Goal: Task Accomplishment & Management: Complete application form

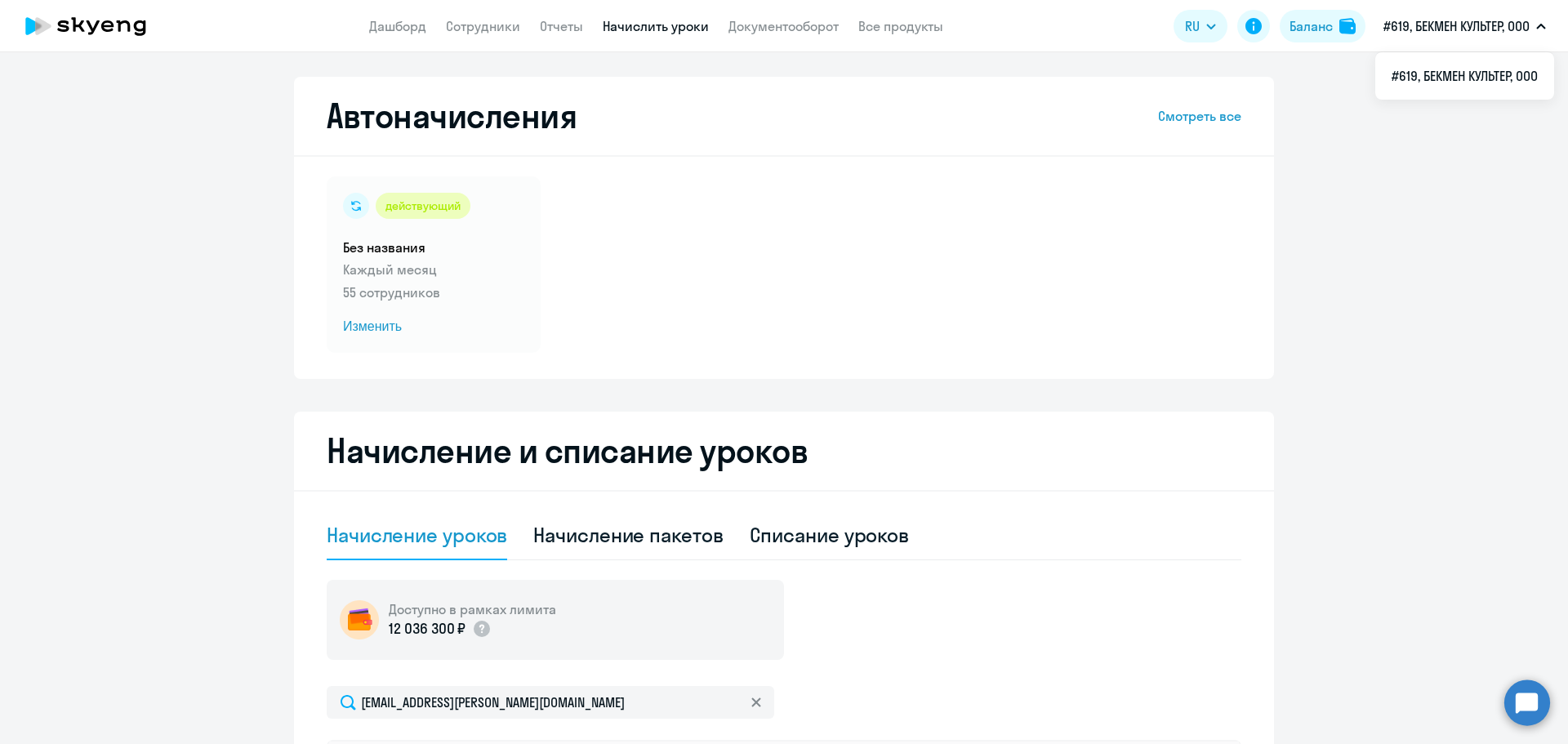
select select "10"
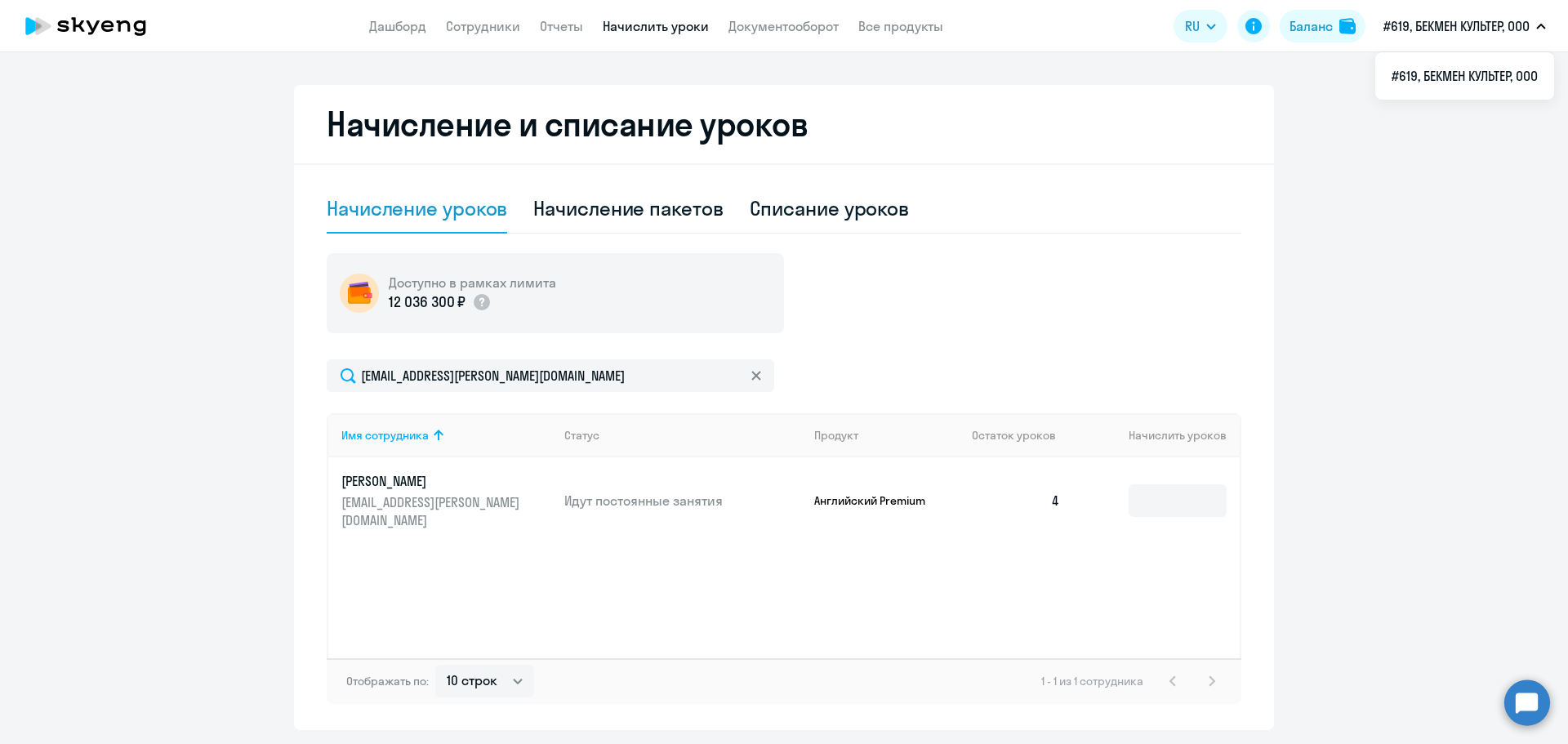
click at [489, 35] on app-menu-item-link "Сотрудники" at bounding box center [483, 26] width 74 height 20
click at [489, 27] on link "Сотрудники" at bounding box center [483, 26] width 74 height 16
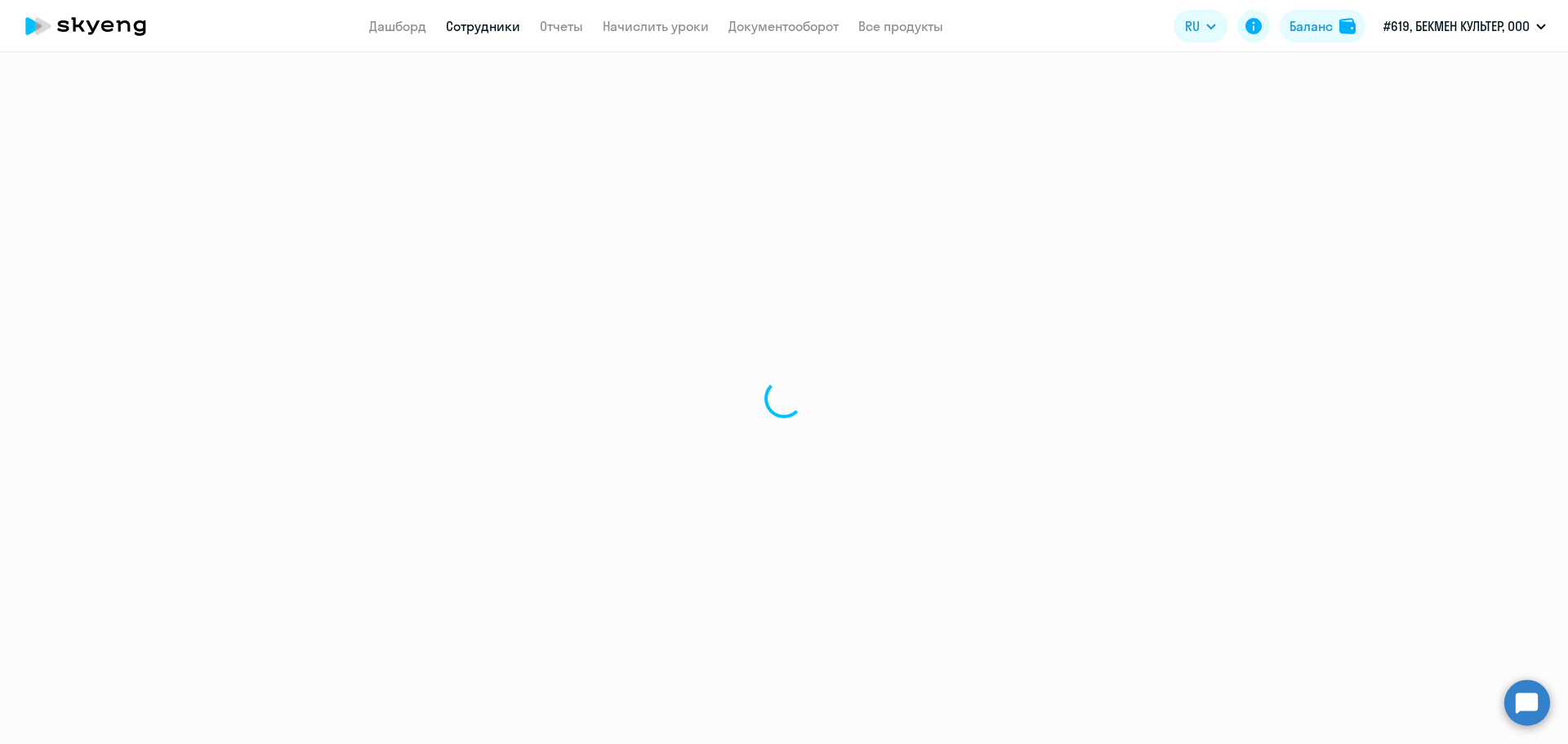
select select "30"
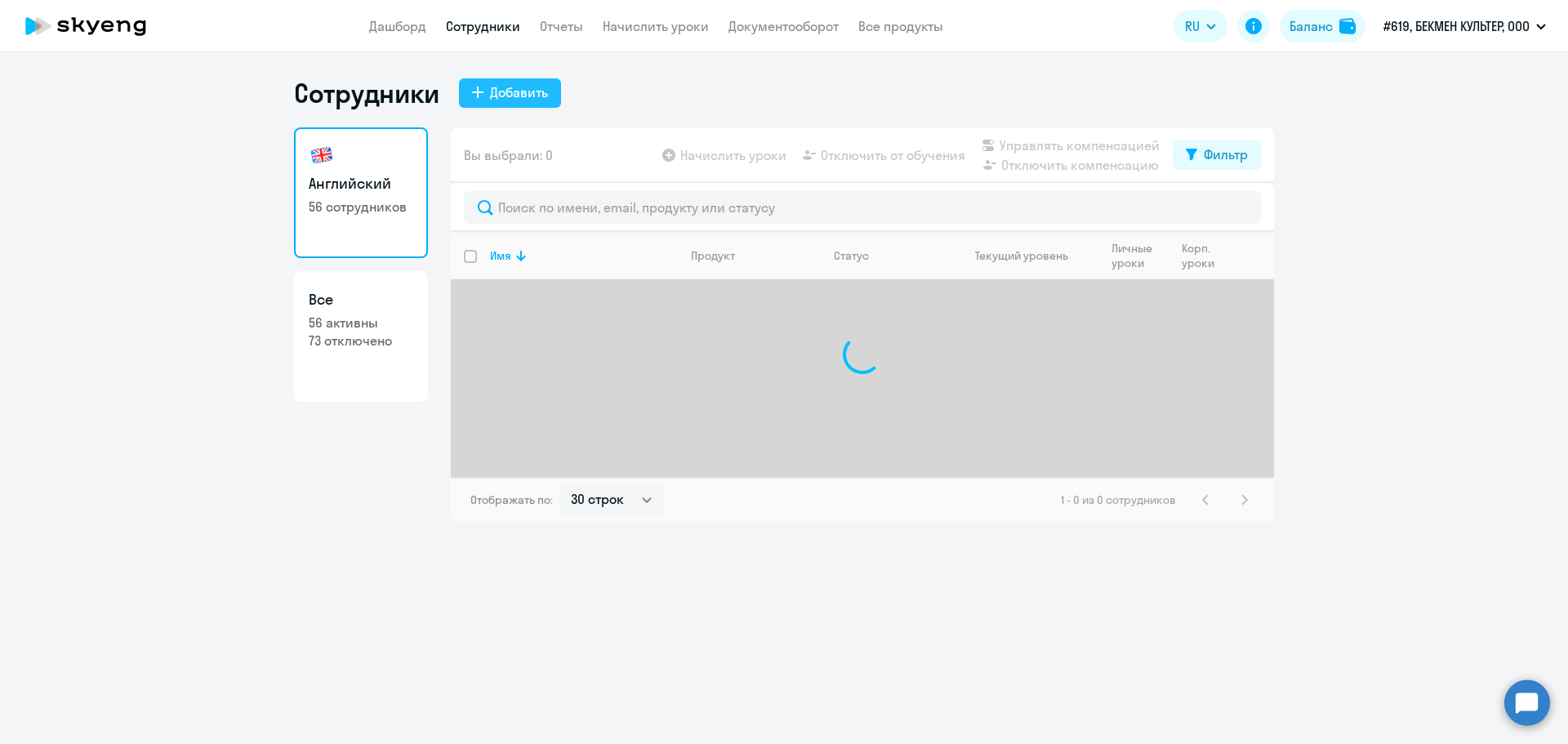
click at [498, 91] on div "Добавить" at bounding box center [519, 92] width 58 height 19
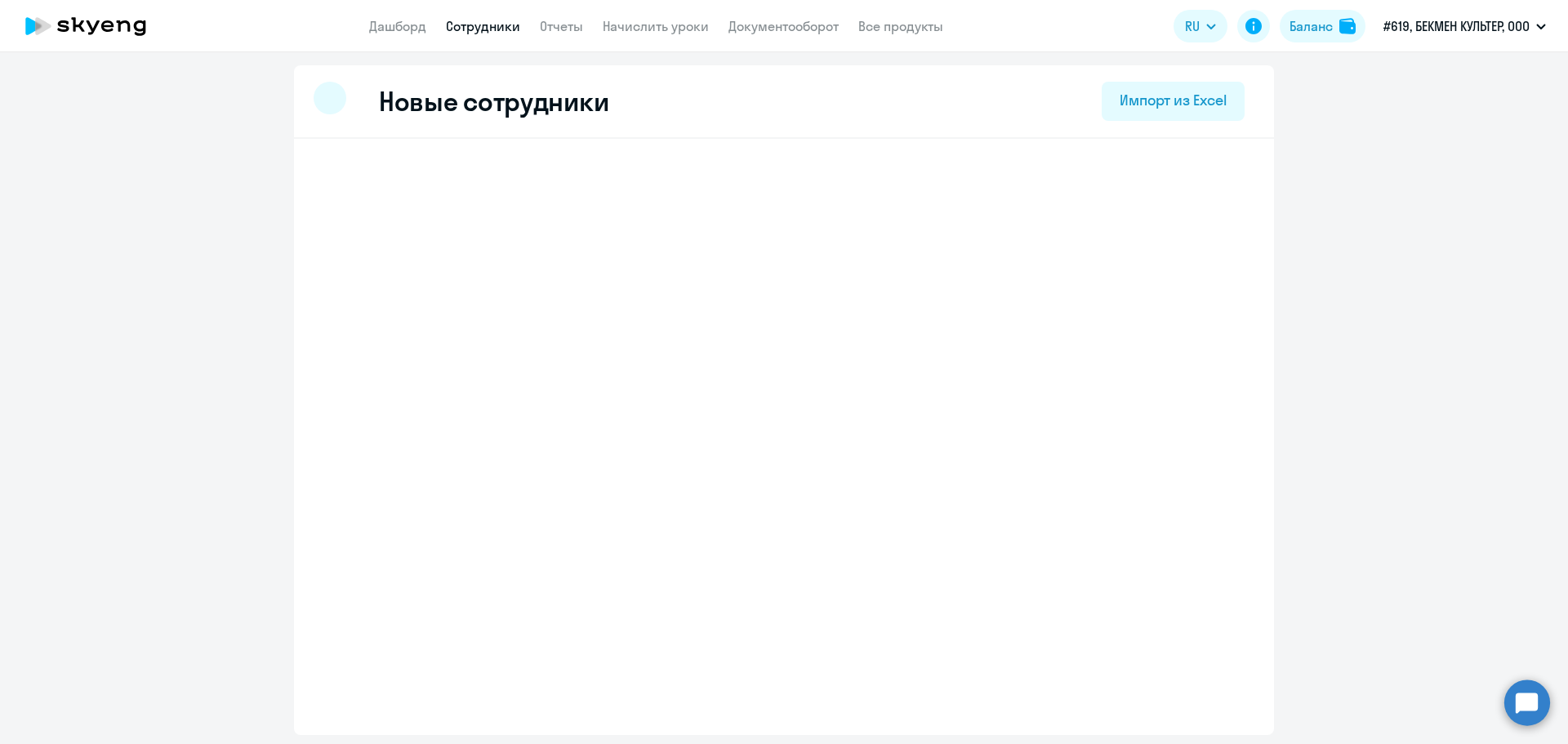
select select "english_adult_not_native_speaker"
select select "3"
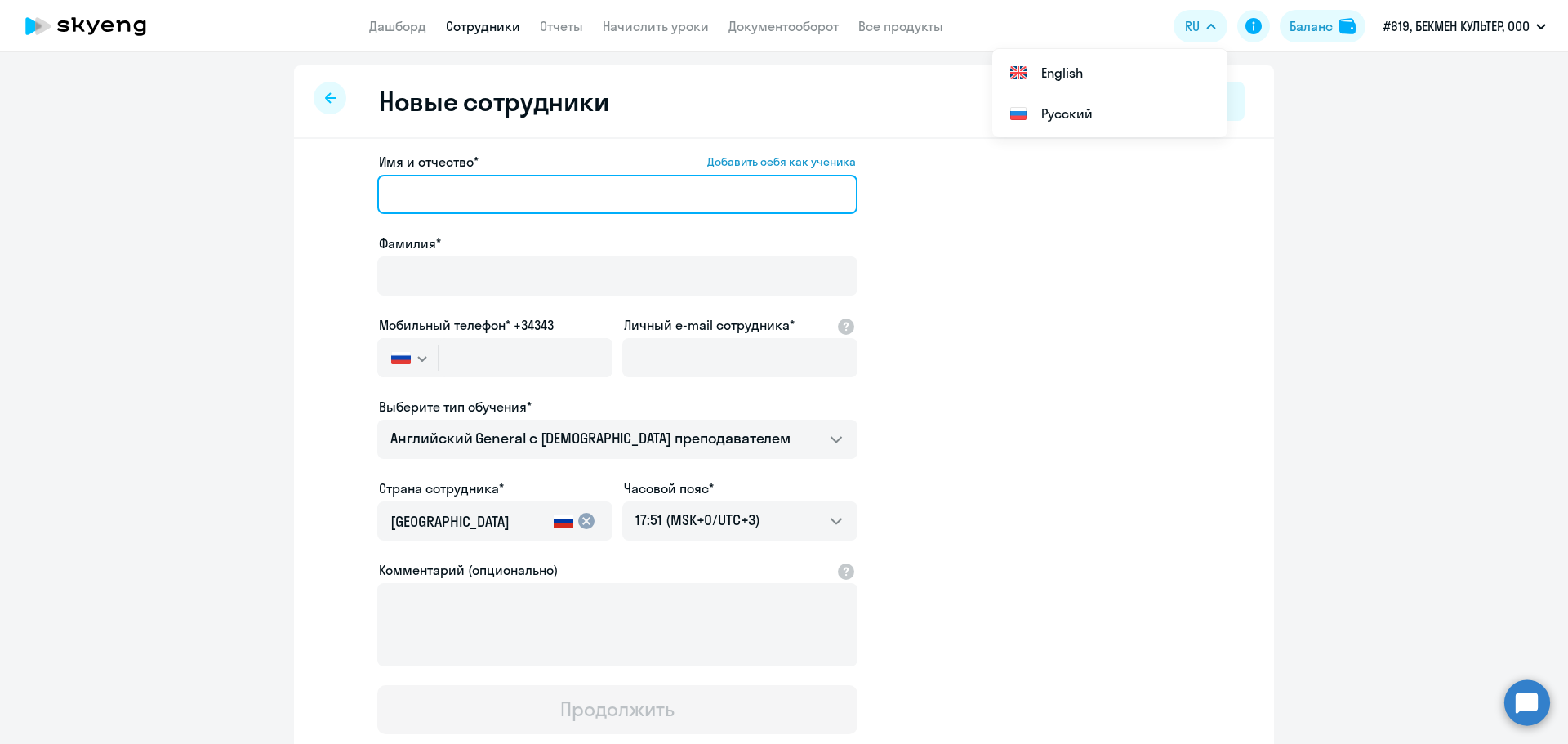
click at [417, 191] on input "Имя и отчество* Добавить себя как ученика" at bounding box center [617, 195] width 480 height 39
type input """
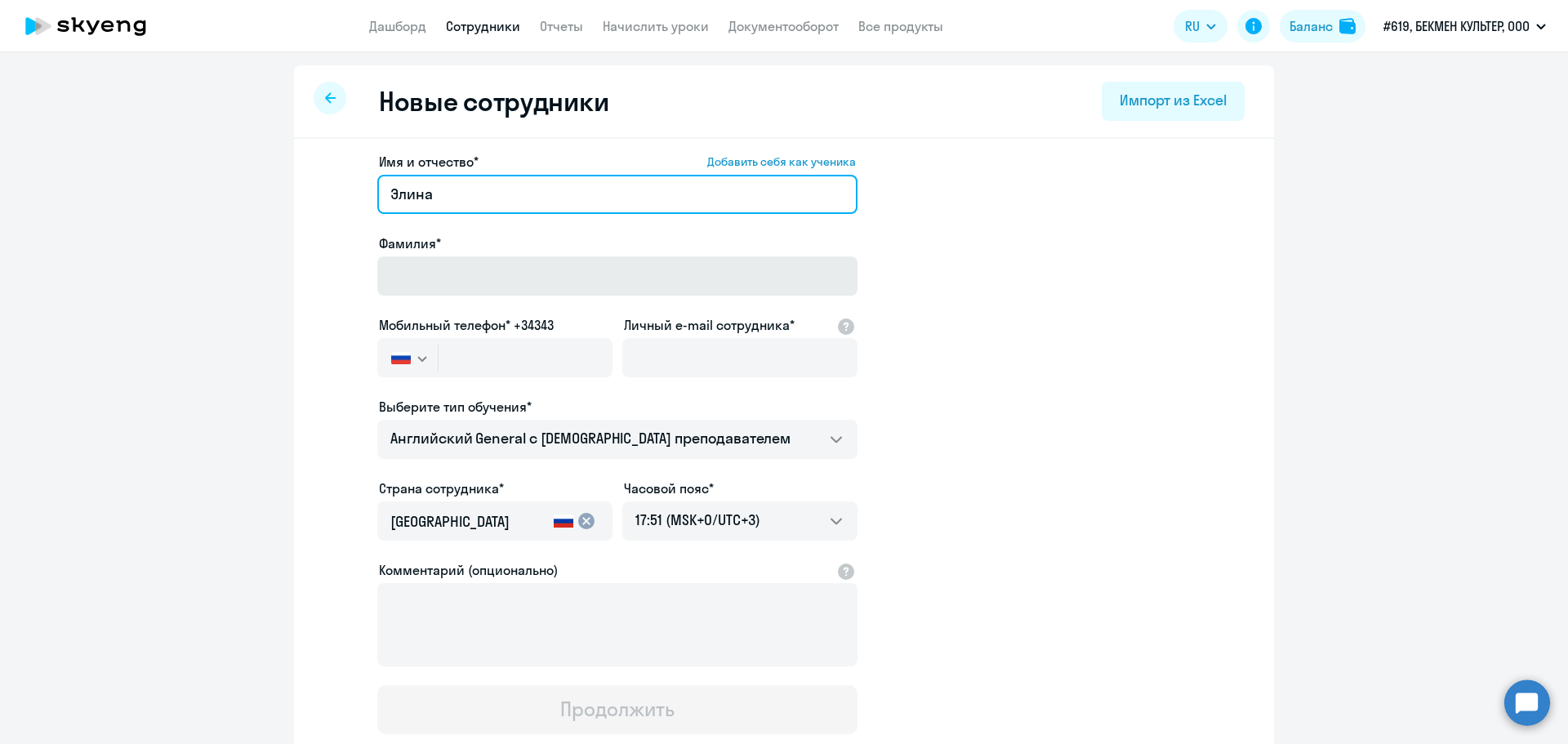
type input "Элина"
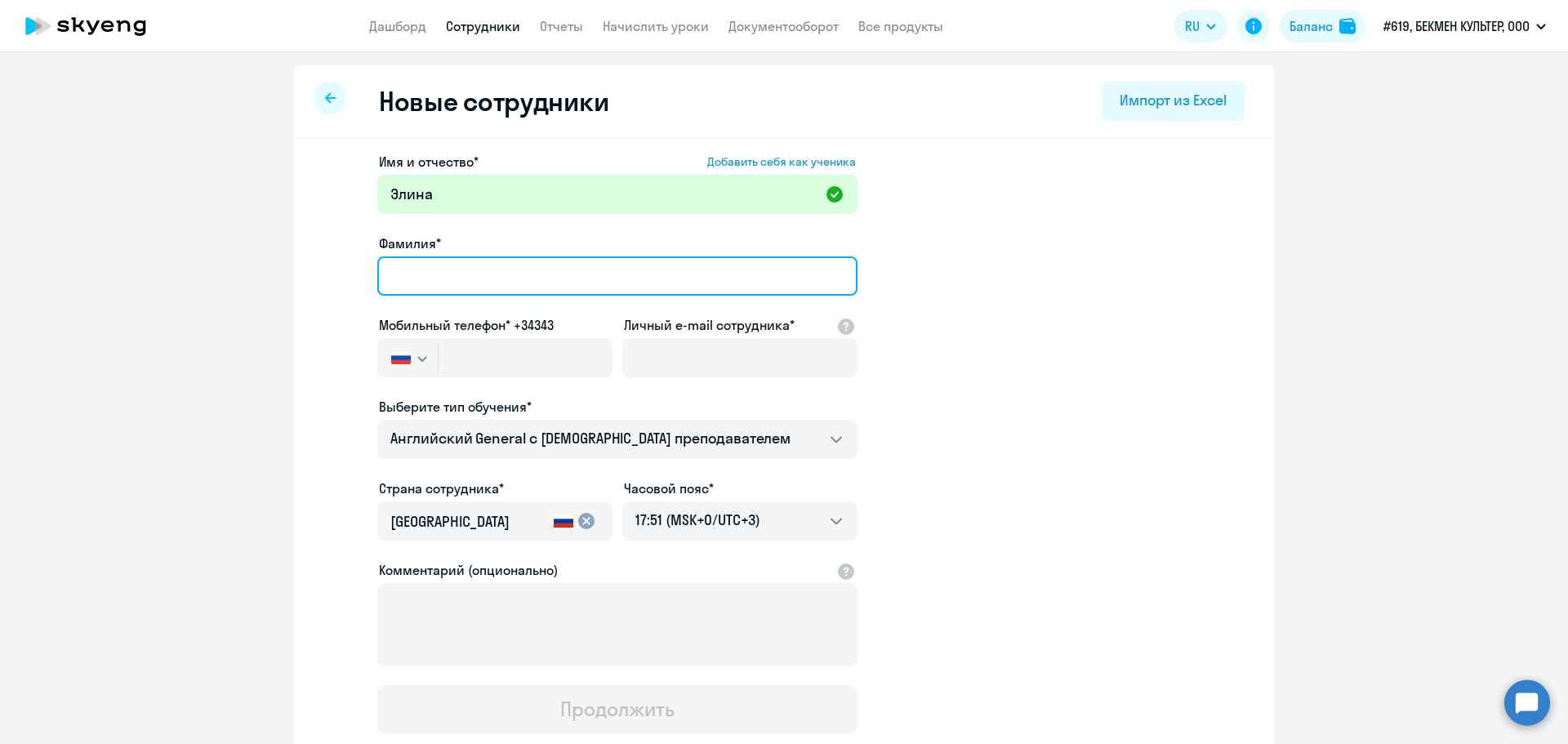
click at [436, 272] on input "Фамилия*" at bounding box center [617, 276] width 480 height 39
type input "[PERSON_NAME]"
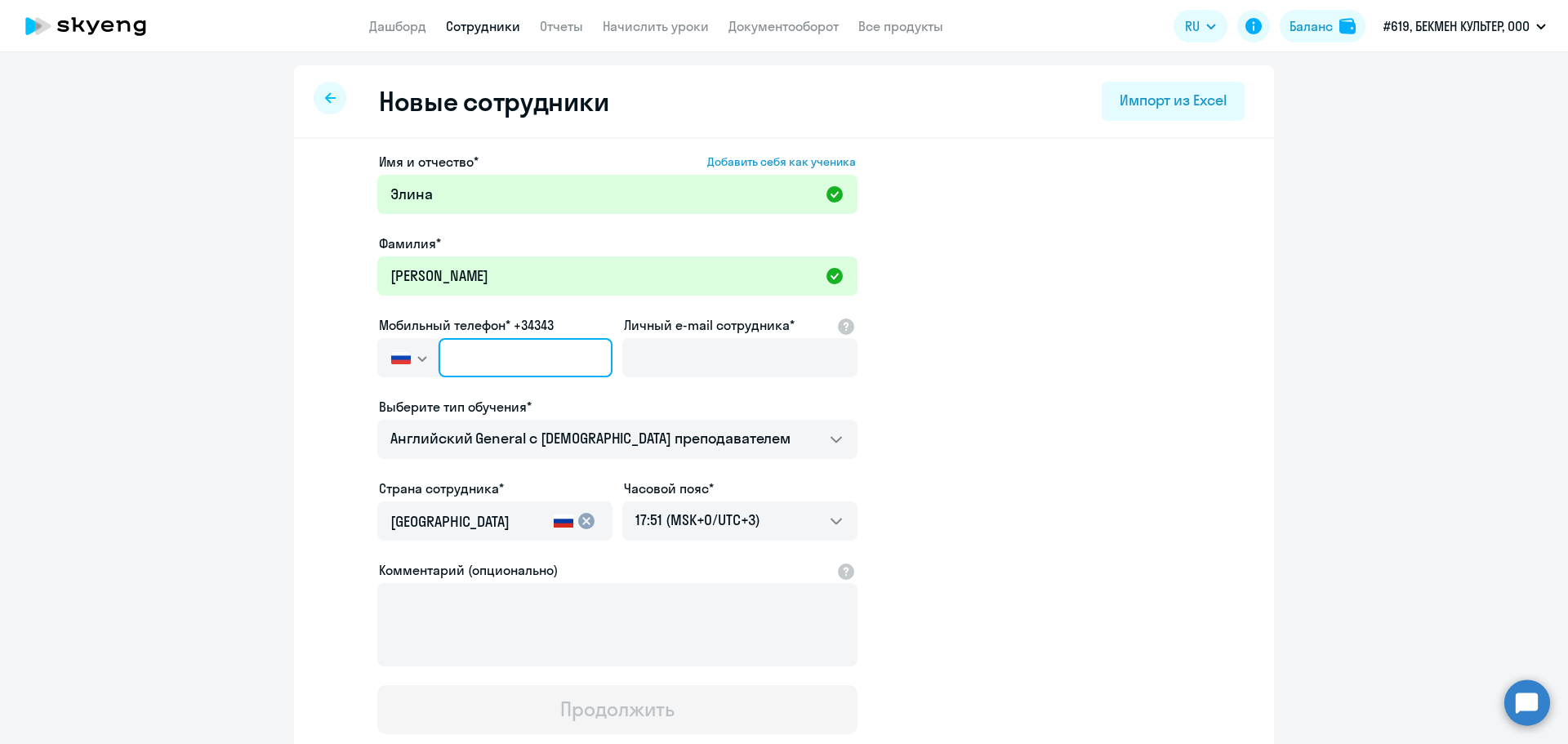
click at [468, 348] on input "text" at bounding box center [525, 357] width 174 height 39
type input "[PHONE_NUMBER]"
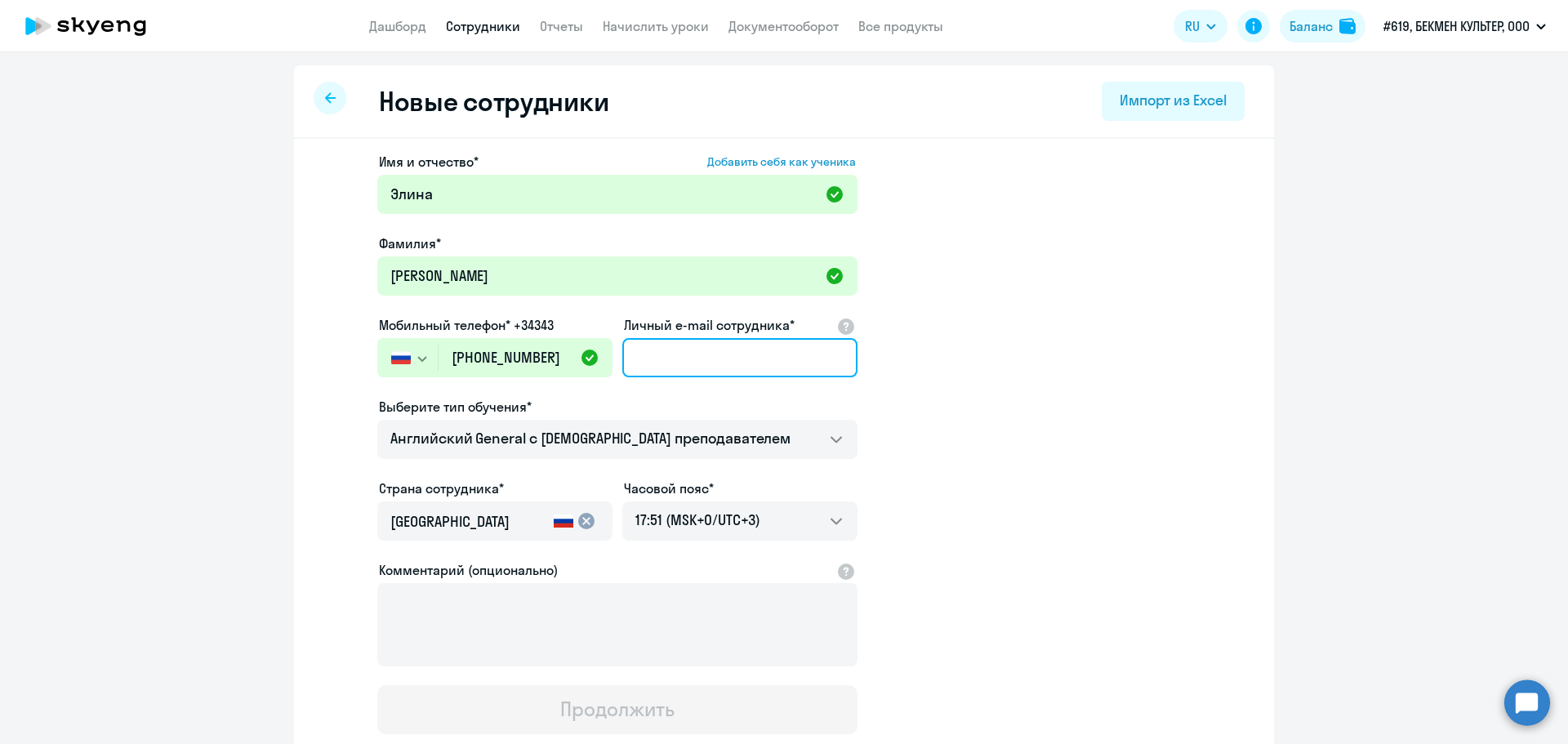
click at [731, 341] on input "Личный e-mail сотрудника*" at bounding box center [740, 357] width 235 height 39
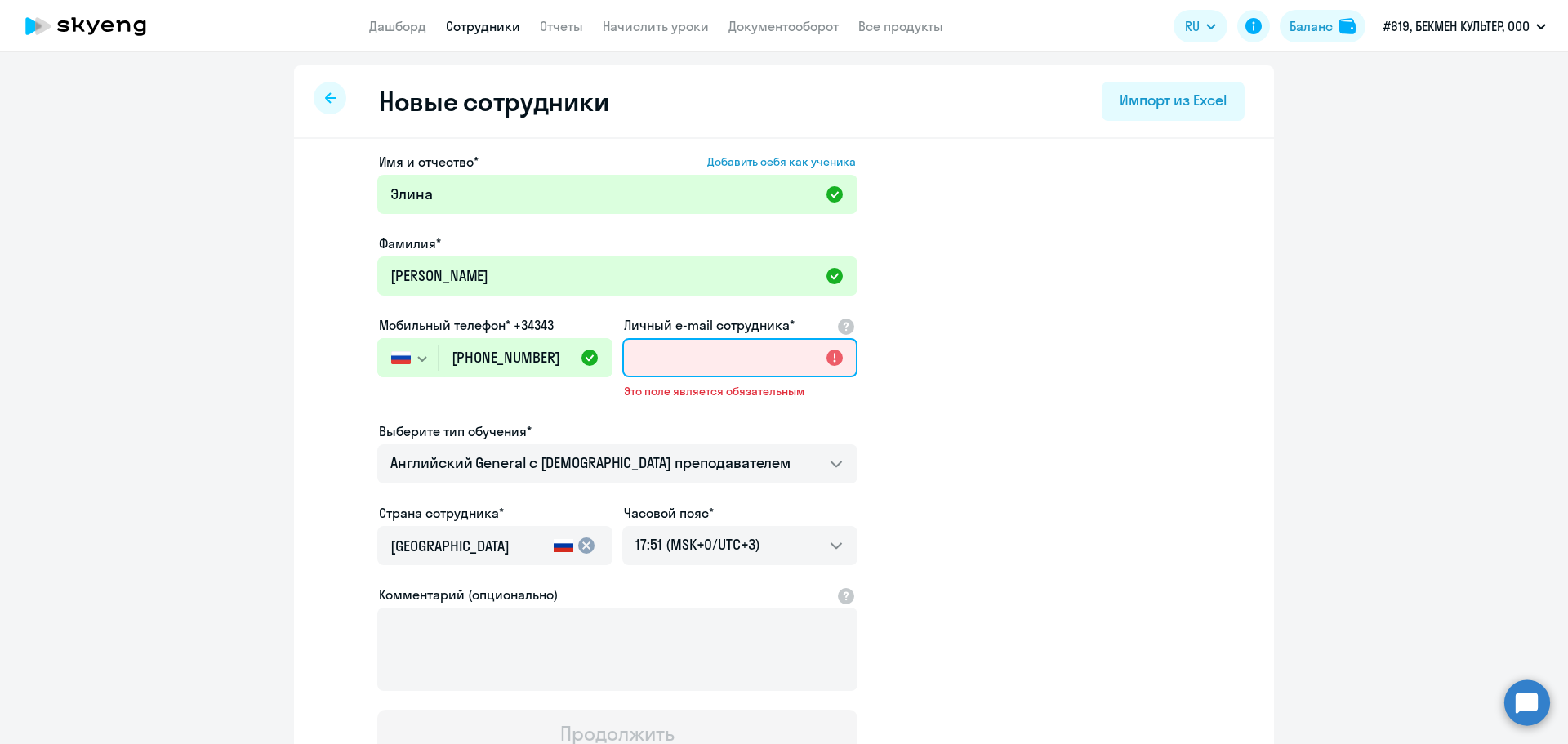
click at [677, 355] on input "Личный e-mail сотрудника*" at bounding box center [740, 357] width 235 height 39
paste input "[EMAIL_ADDRESS][PERSON_NAME][DOMAIN_NAME]>"
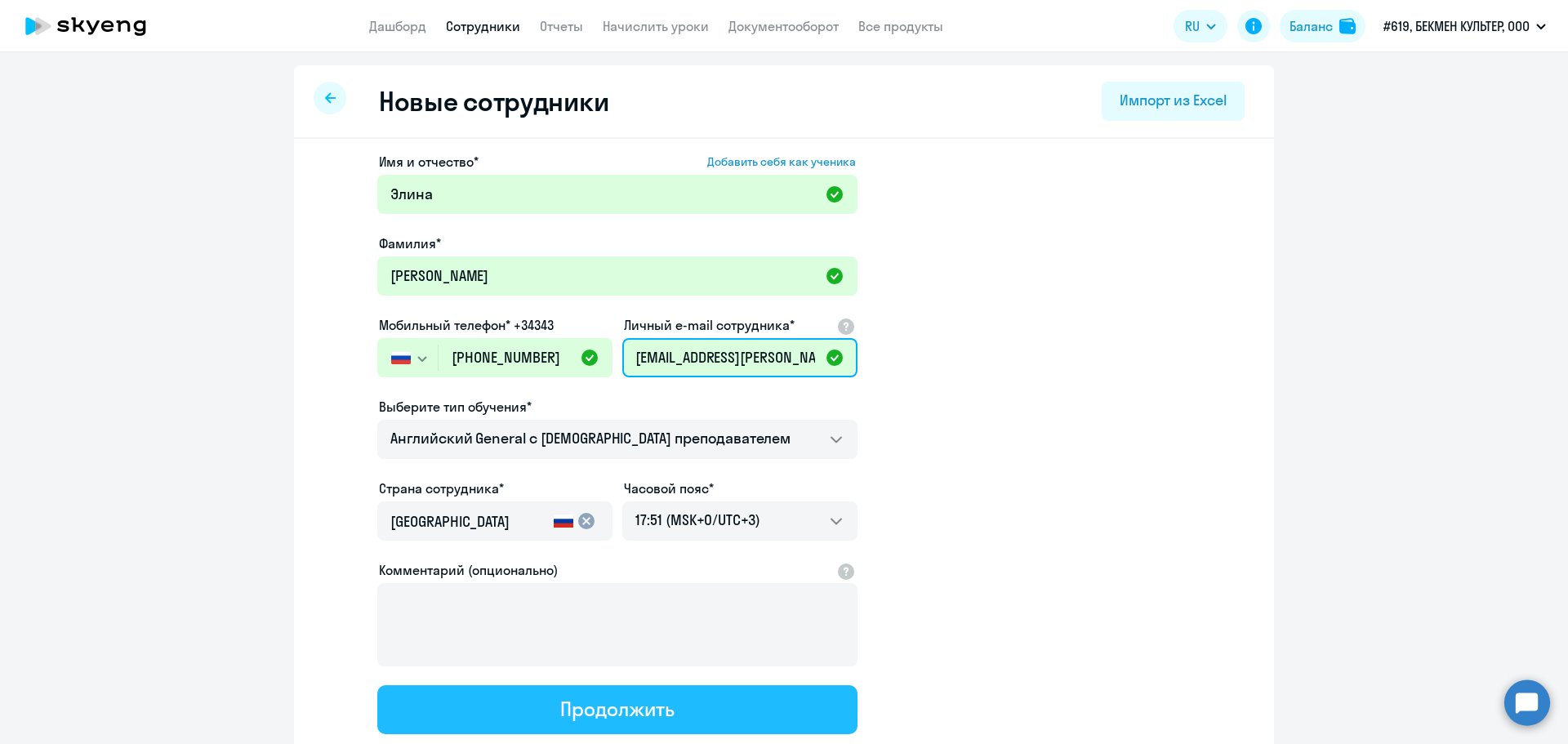
scroll to position [112, 0]
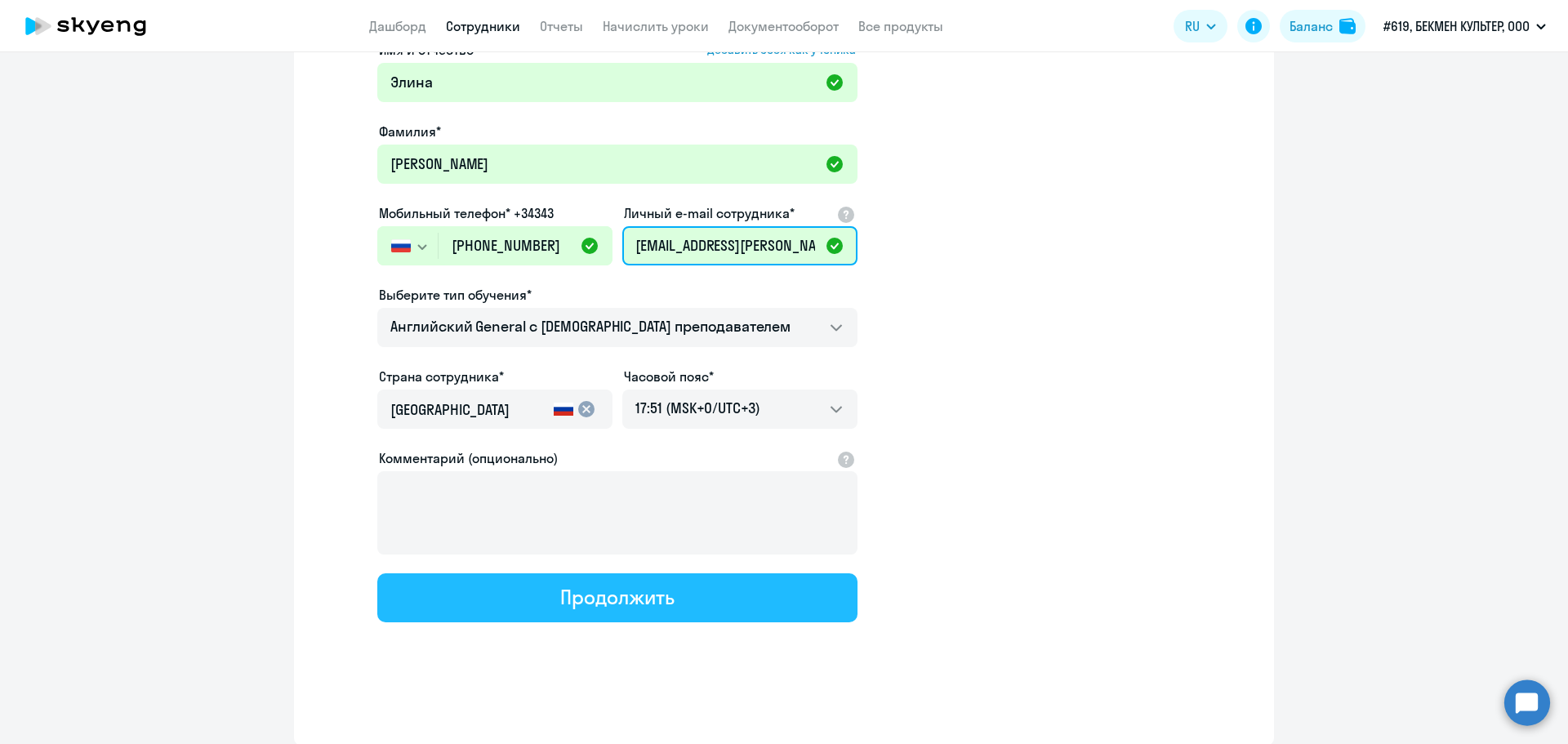
type input "[EMAIL_ADDRESS][PERSON_NAME][DOMAIN_NAME]"
click at [622, 603] on div "Продолжить" at bounding box center [617, 597] width 113 height 27
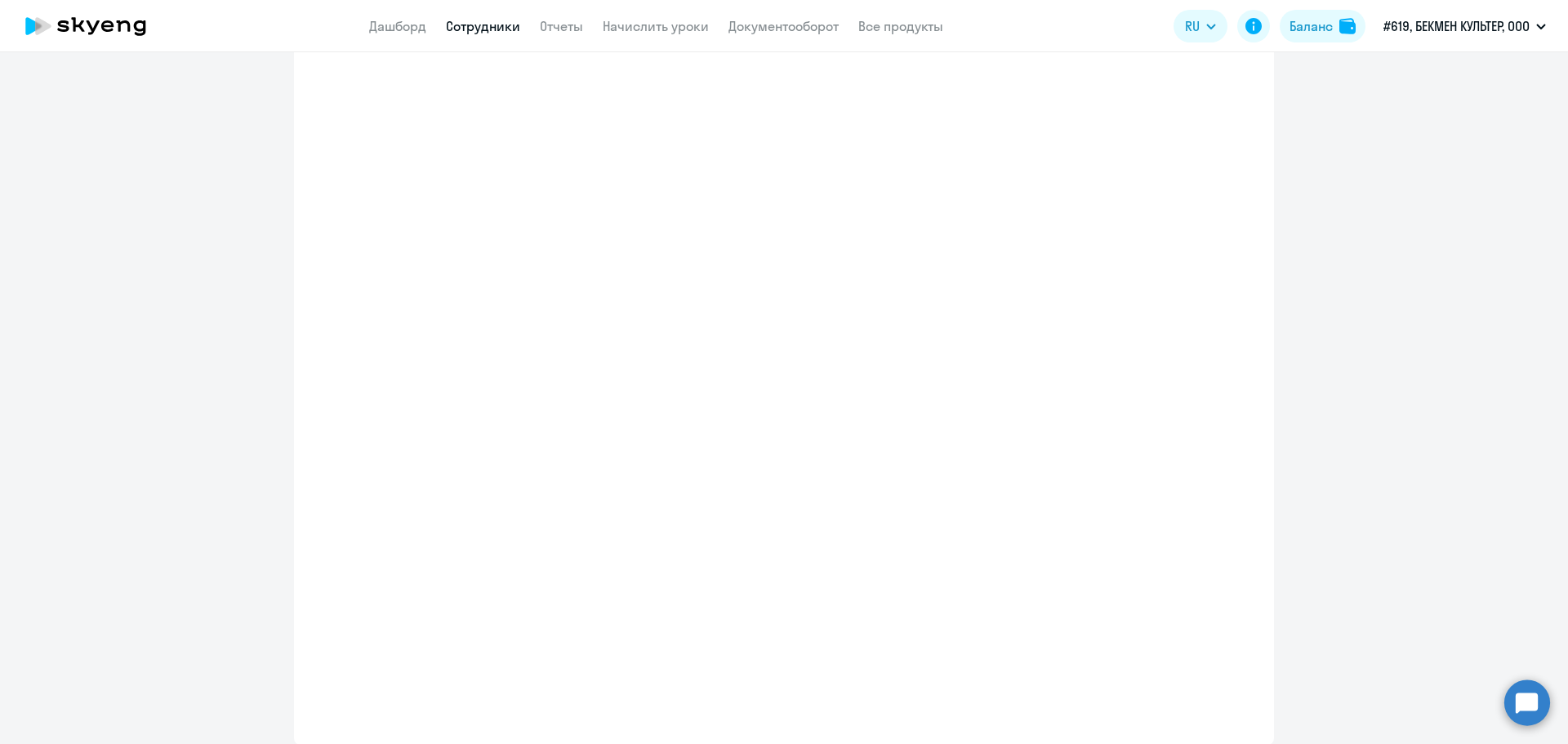
select select "english_adult_not_native_speaker"
select select "3"
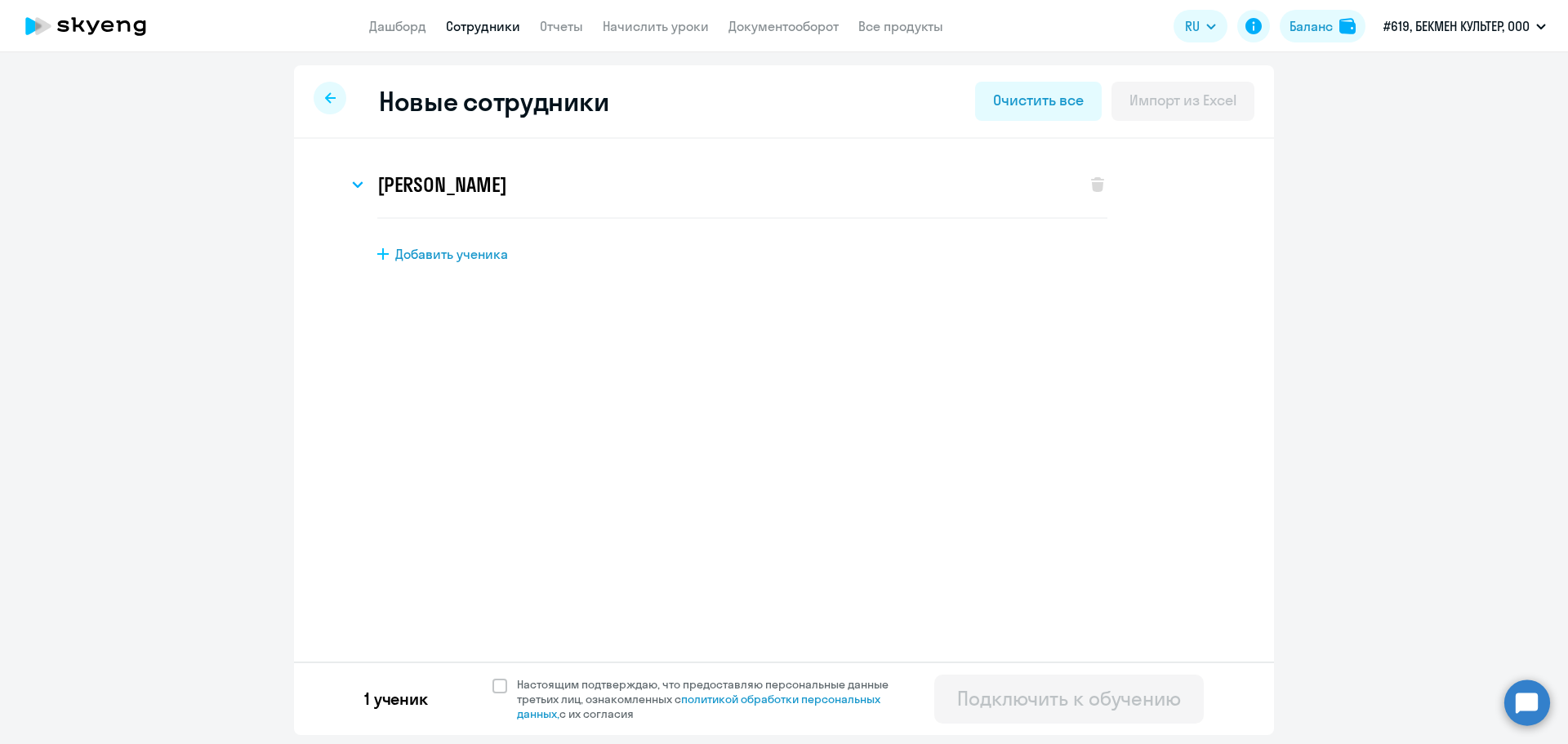
scroll to position [0, 0]
click at [505, 686] on span at bounding box center [500, 686] width 15 height 15
click at [493, 678] on input "Настоящим подтверждаю, что предоставляю персональные данные третьих лиц, ознако…" at bounding box center [492, 677] width 1 height 1
checkbox input "true"
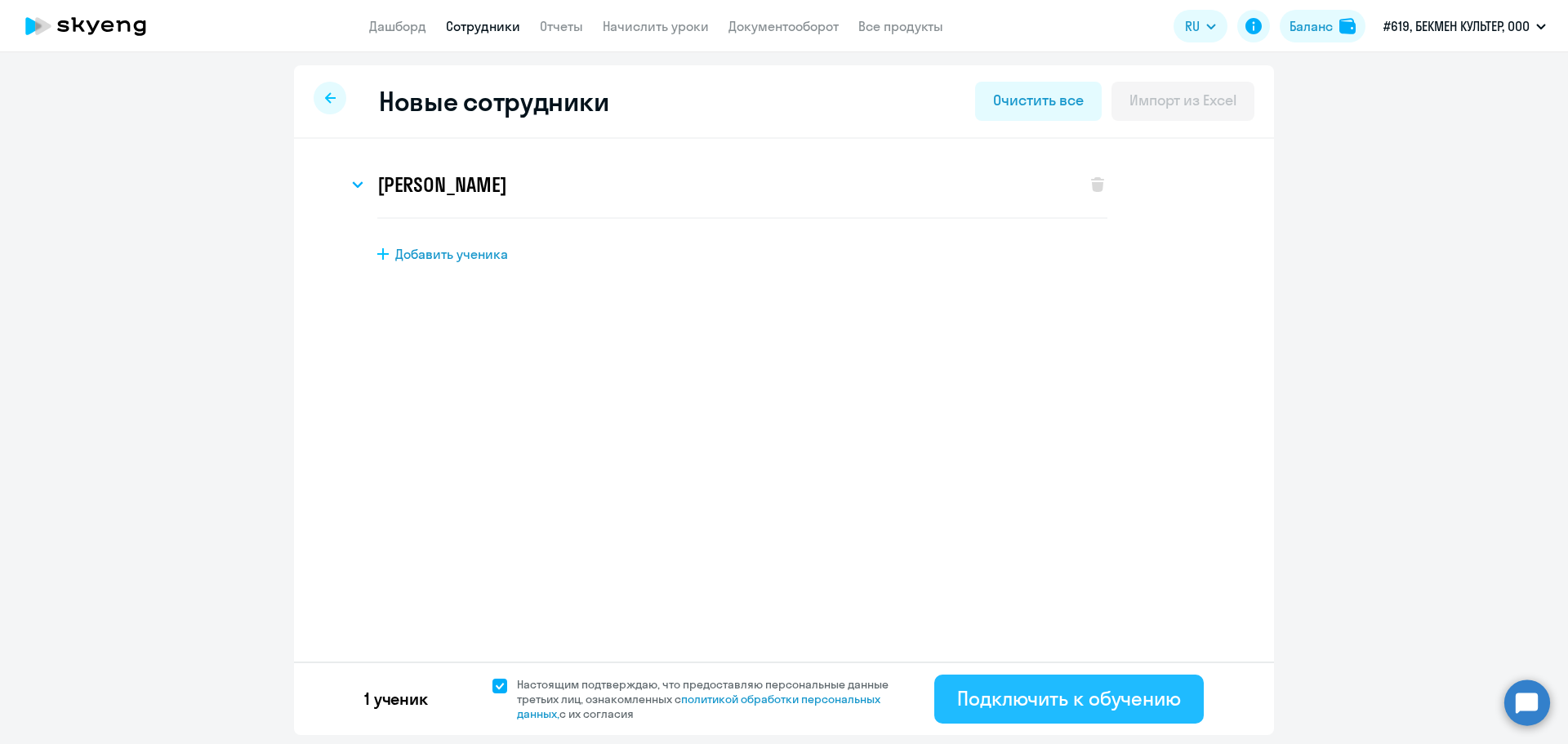
click at [998, 705] on div "Подключить к обучению" at bounding box center [1068, 699] width 224 height 27
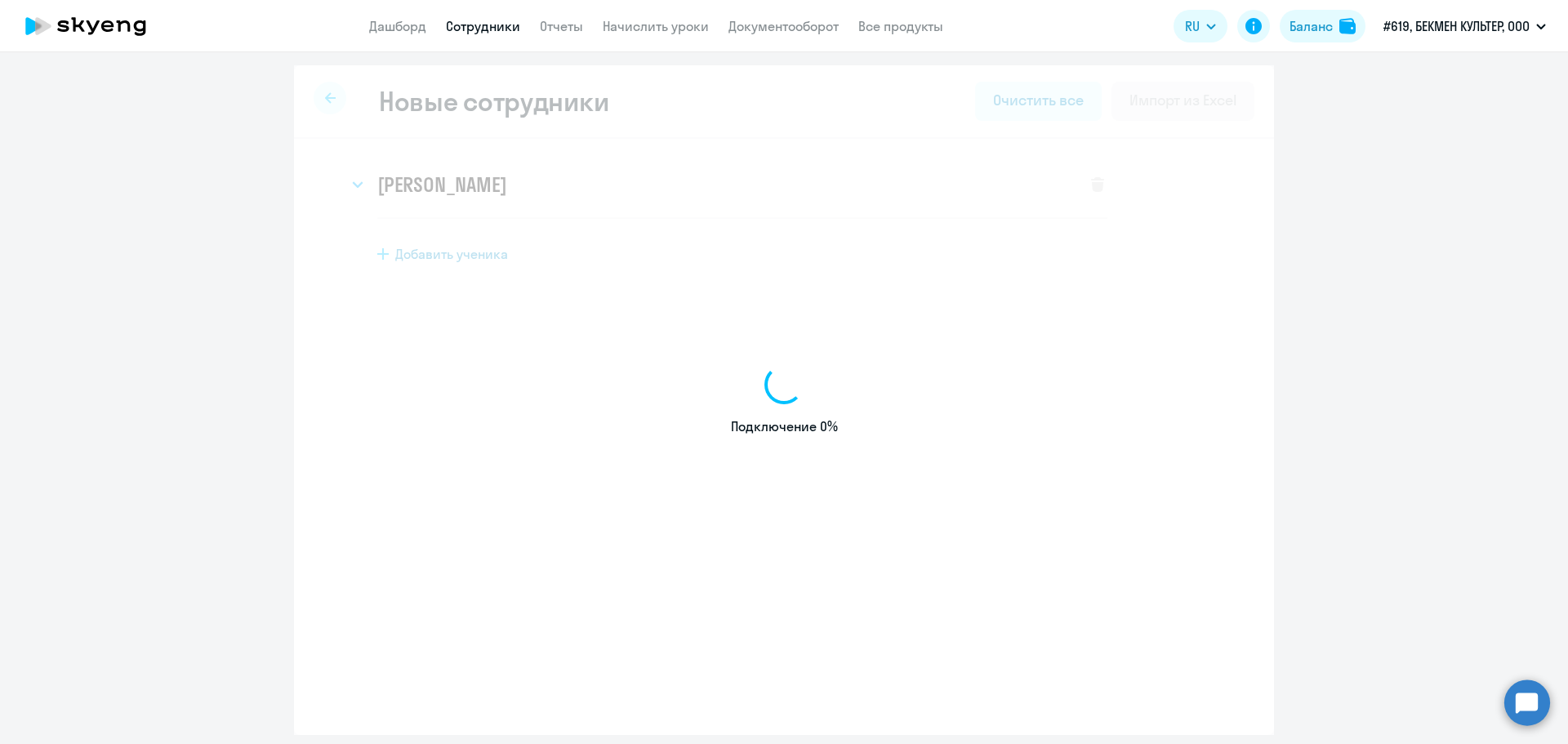
select select "english_adult_not_native_speaker"
select select "3"
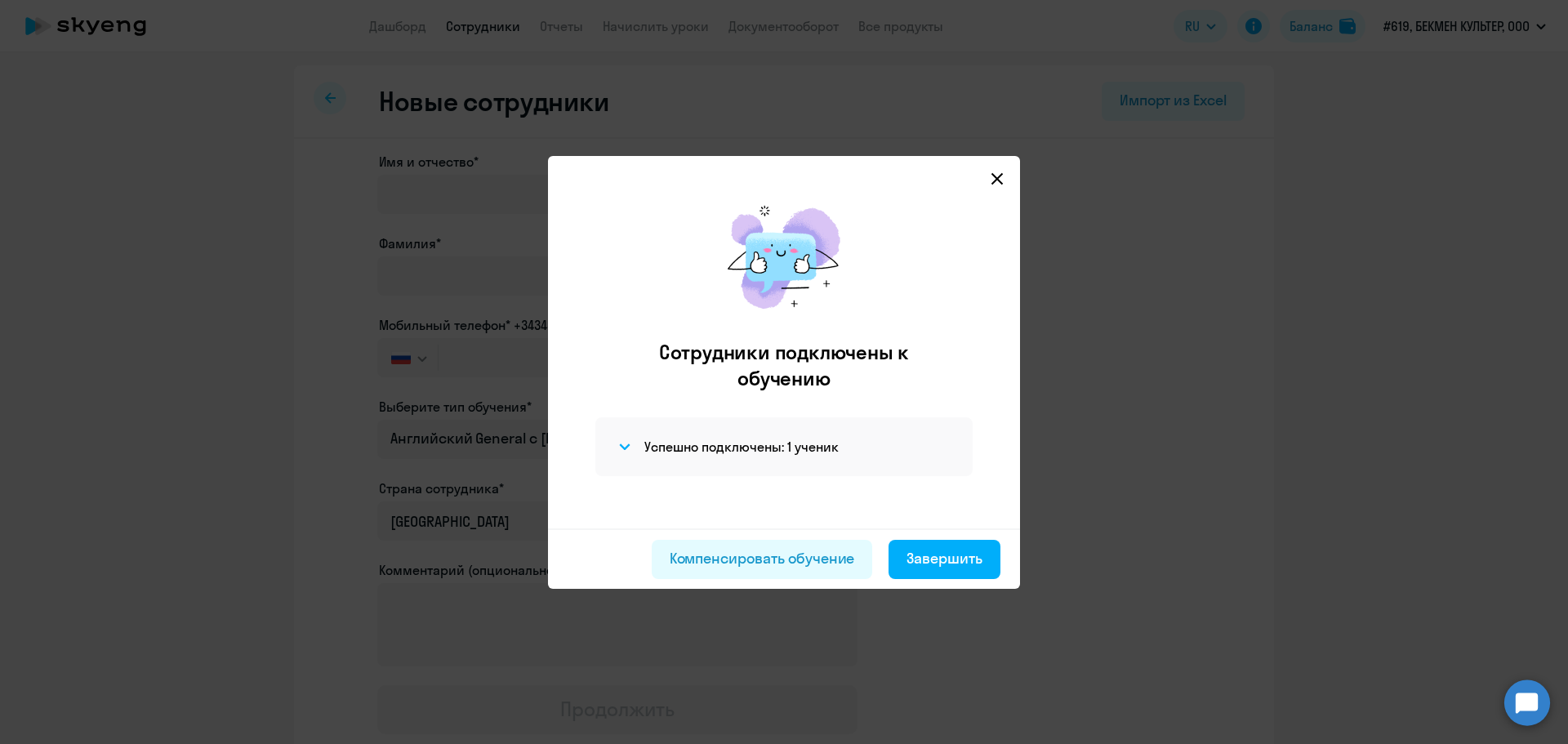
click at [1008, 169] on mat-dialog-container "Сотрудники подключены к обучению Успешно подключены: 1 ученик Компенсировать об…" at bounding box center [784, 372] width 472 height 433
click at [994, 188] on div "Сотрудники подключены к обучению Успешно подключены: 1 ученик" at bounding box center [784, 358] width 446 height 340
click at [991, 180] on icon at bounding box center [997, 179] width 13 height 13
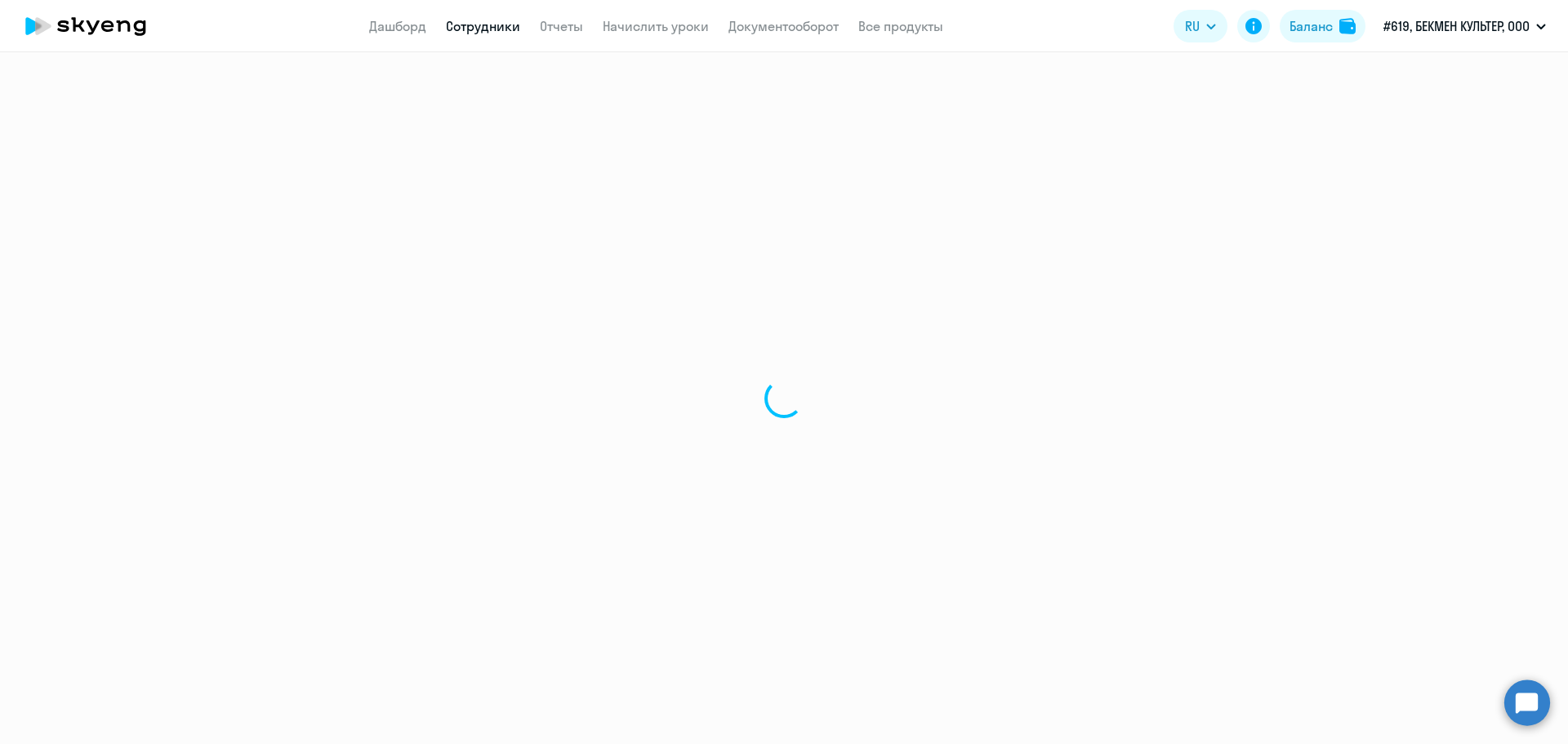
select select "30"
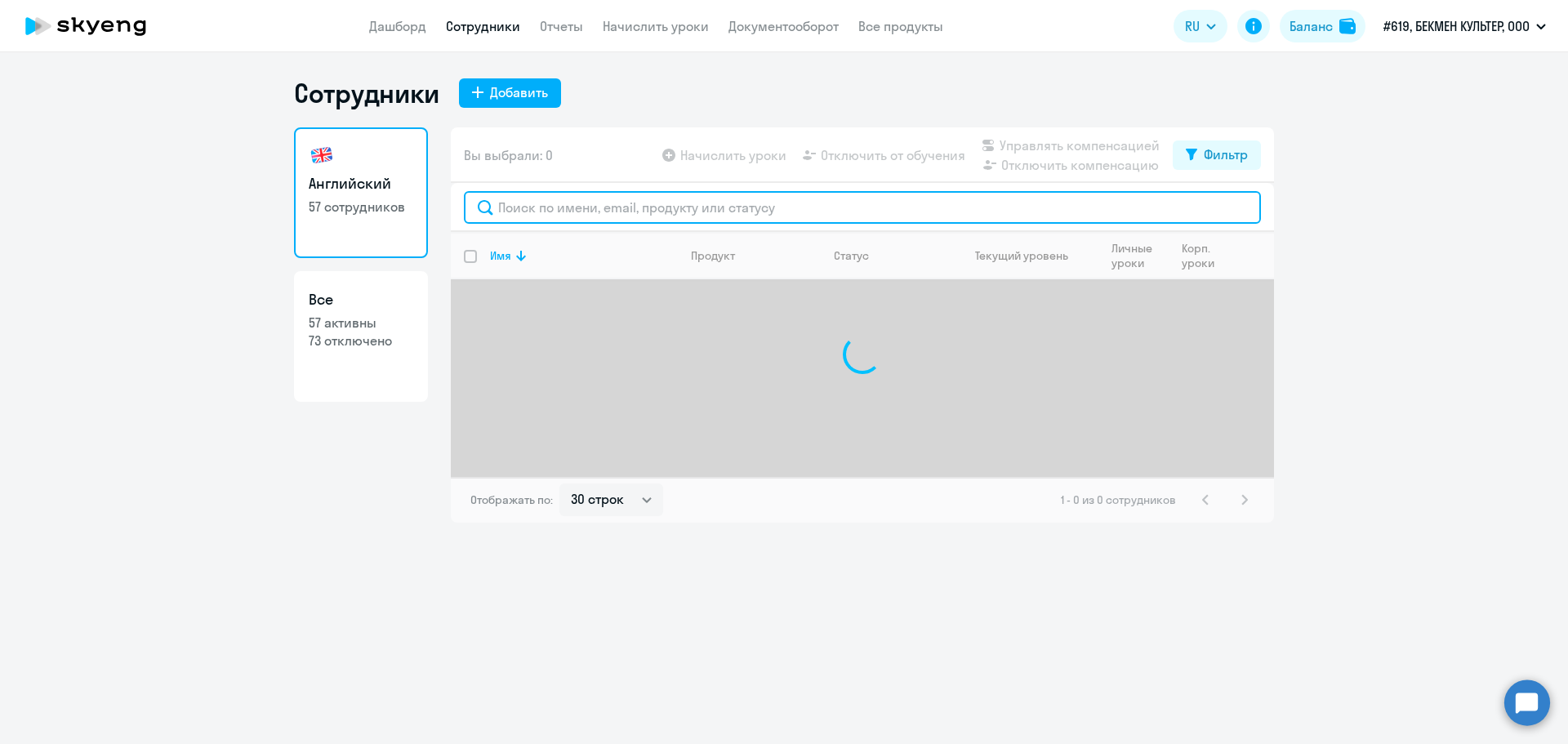
click at [539, 213] on input "text" at bounding box center [862, 207] width 797 height 33
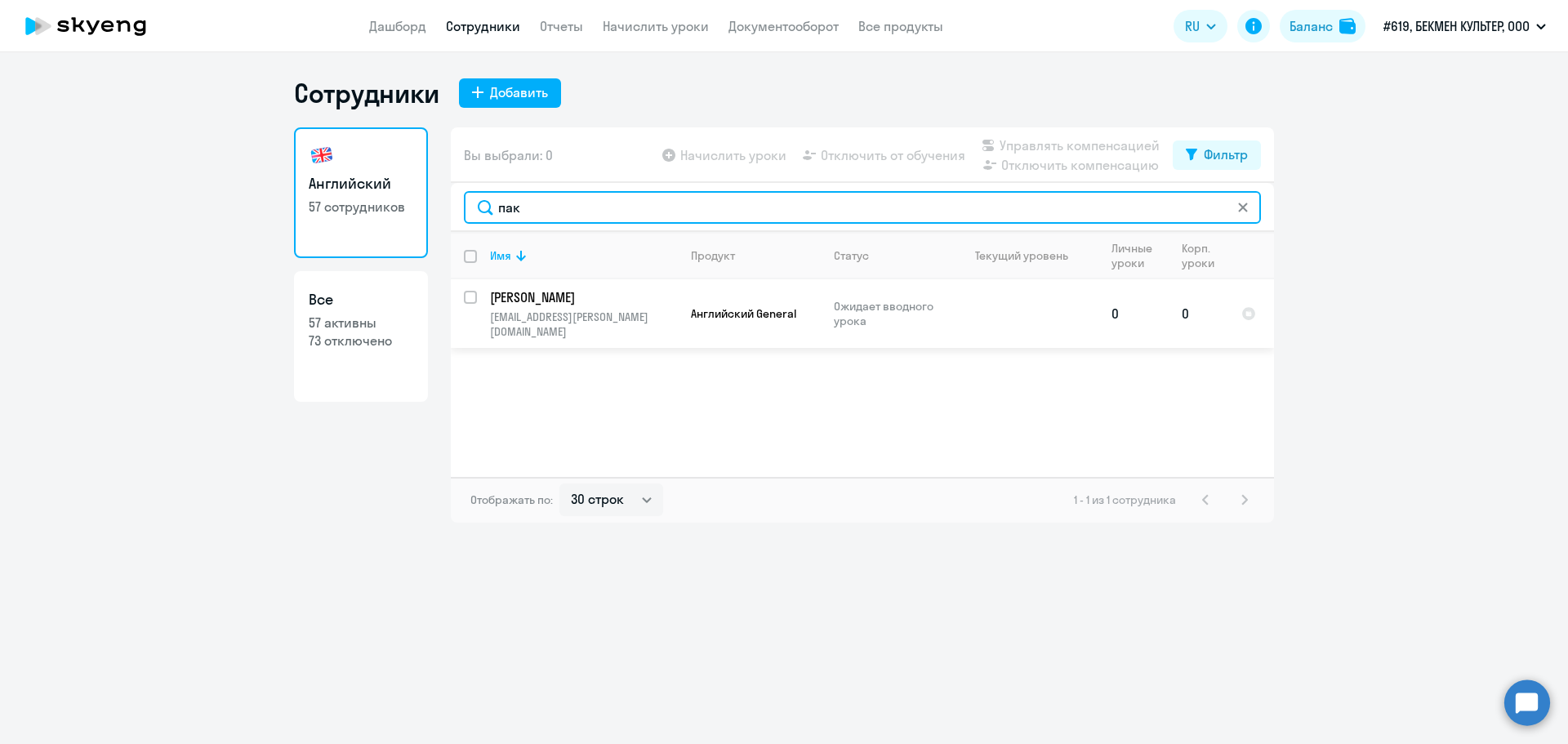
type input "пак"
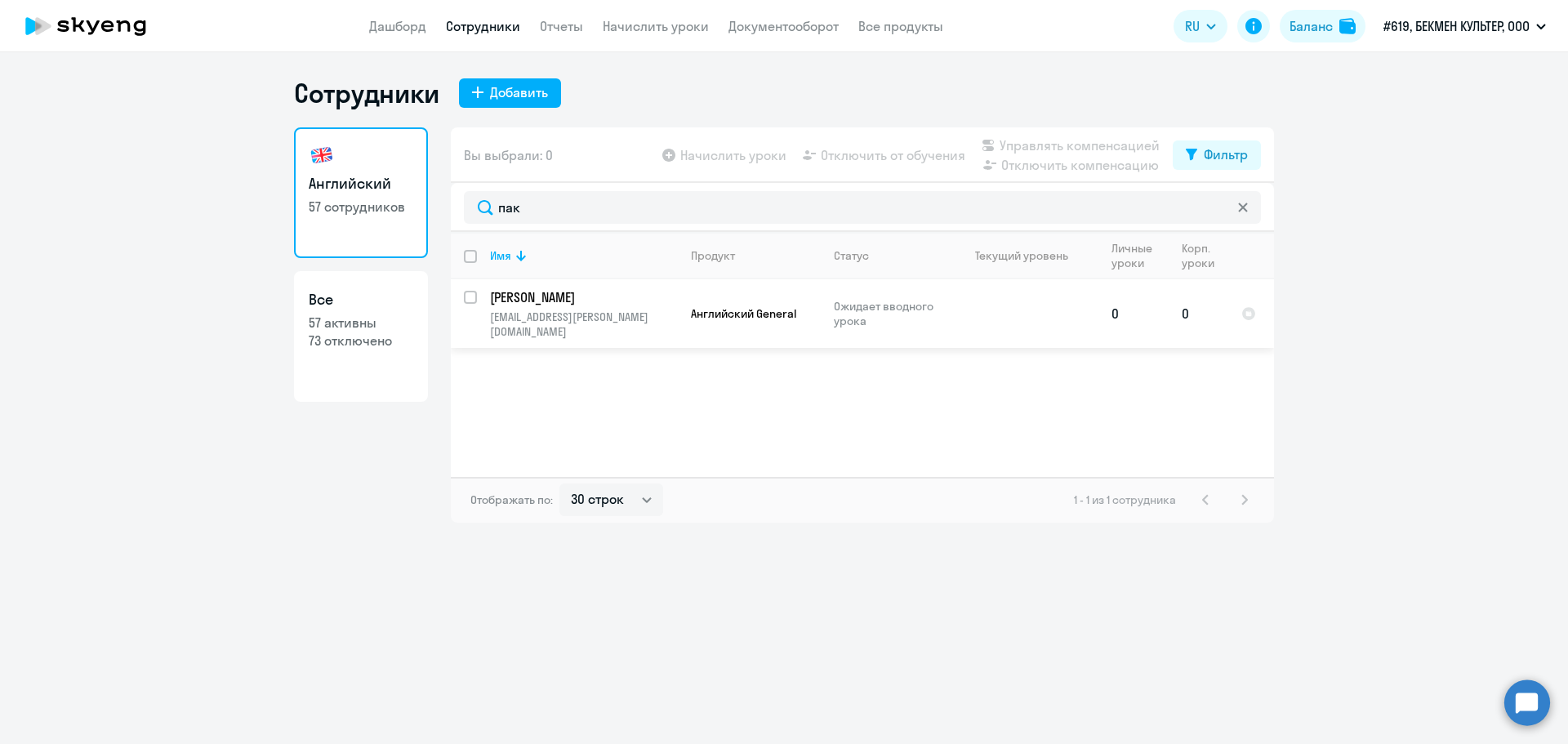
click at [544, 311] on p "[EMAIL_ADDRESS][PERSON_NAME][DOMAIN_NAME]" at bounding box center [584, 324] width 187 height 29
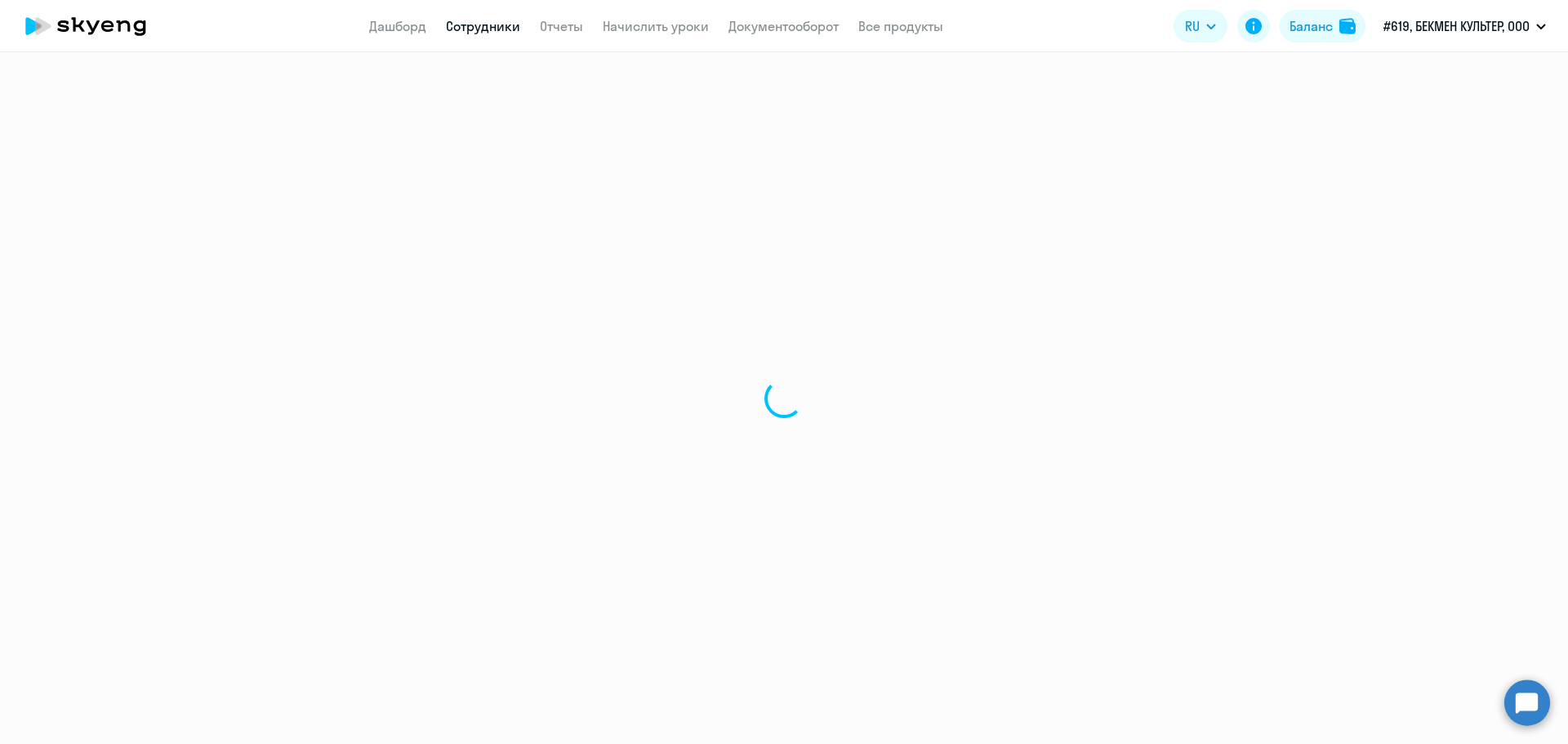
select select "english"
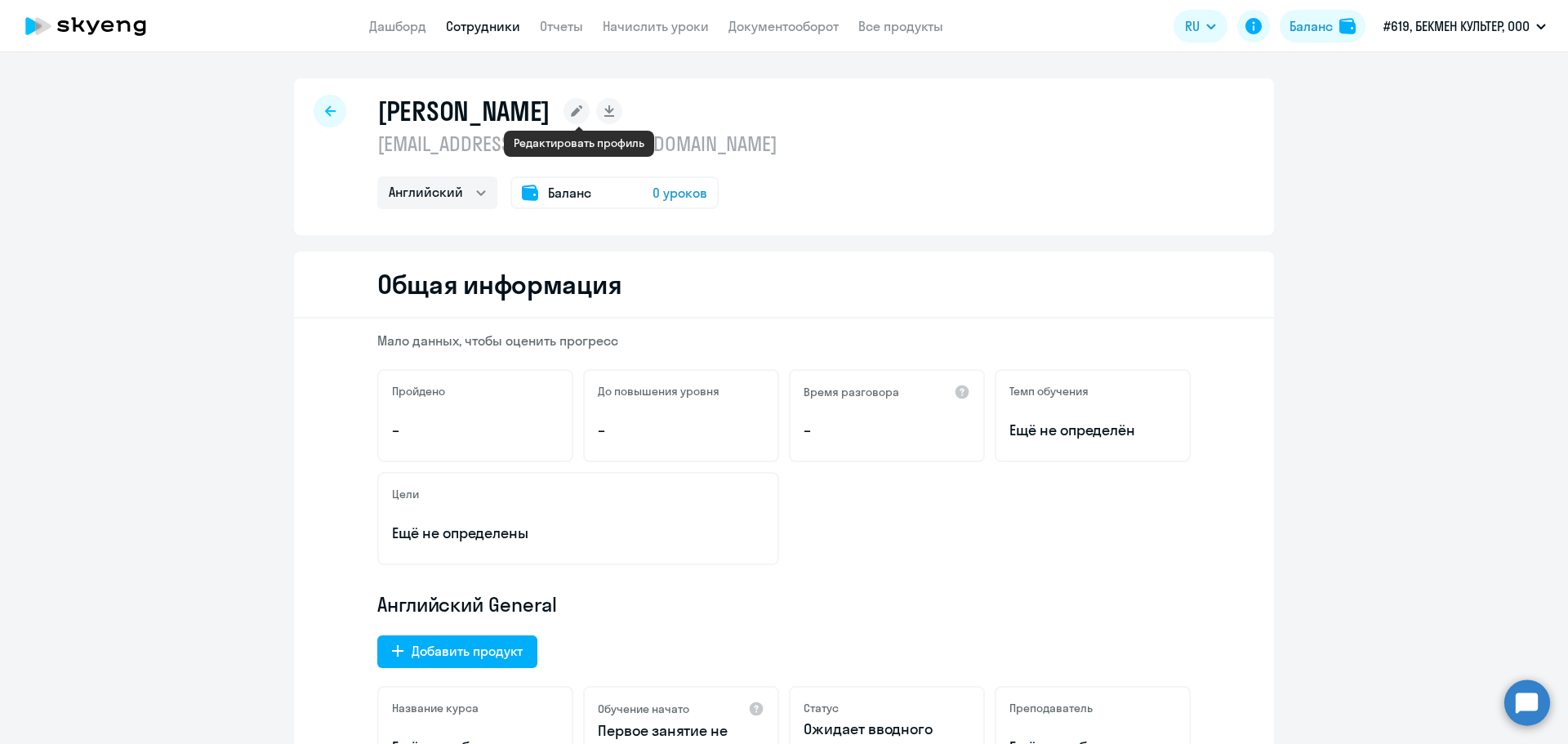
click at [582, 104] on rect at bounding box center [577, 111] width 27 height 27
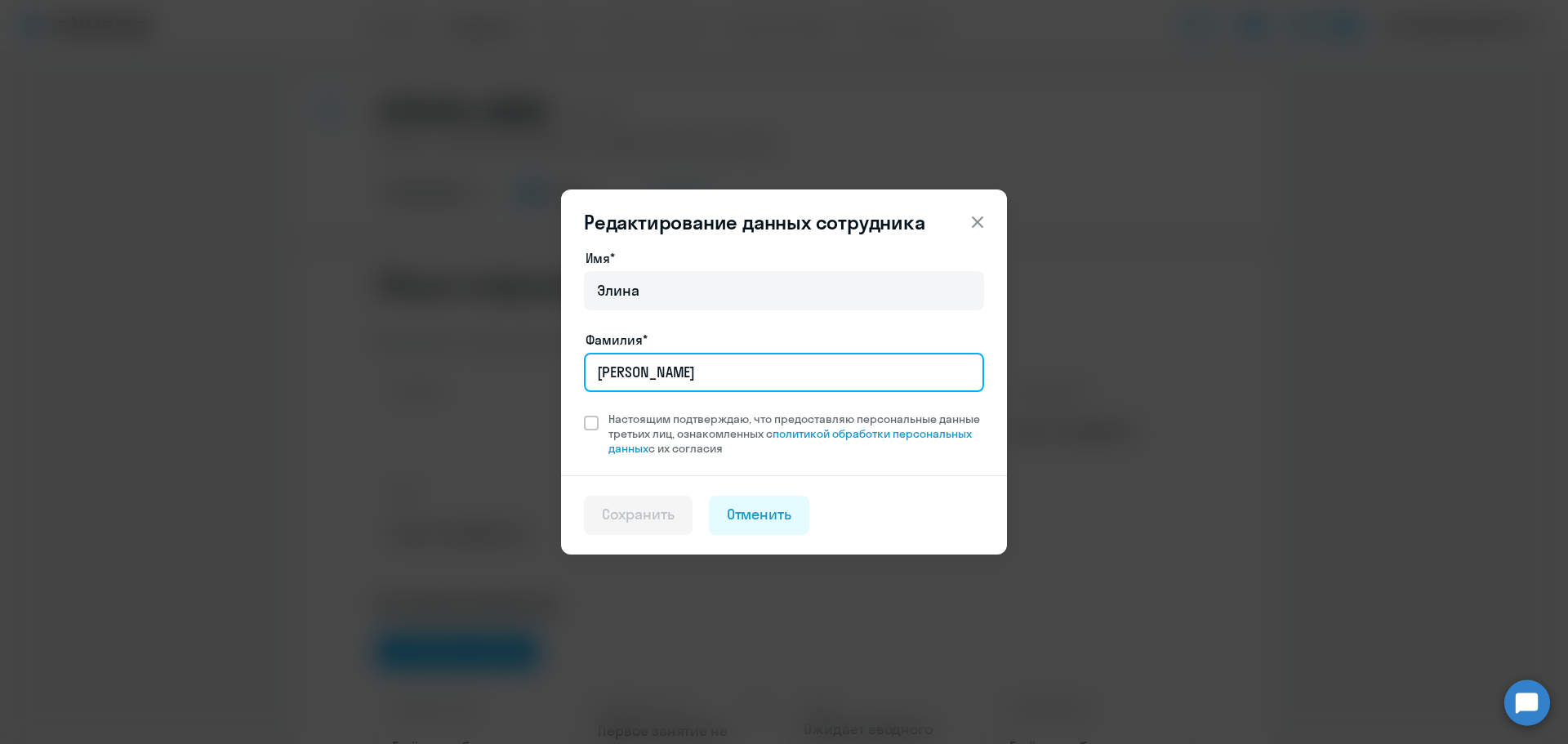
click at [662, 371] on input "[PERSON_NAME]" at bounding box center [784, 372] width 401 height 39
type input "[PERSON_NAME]"
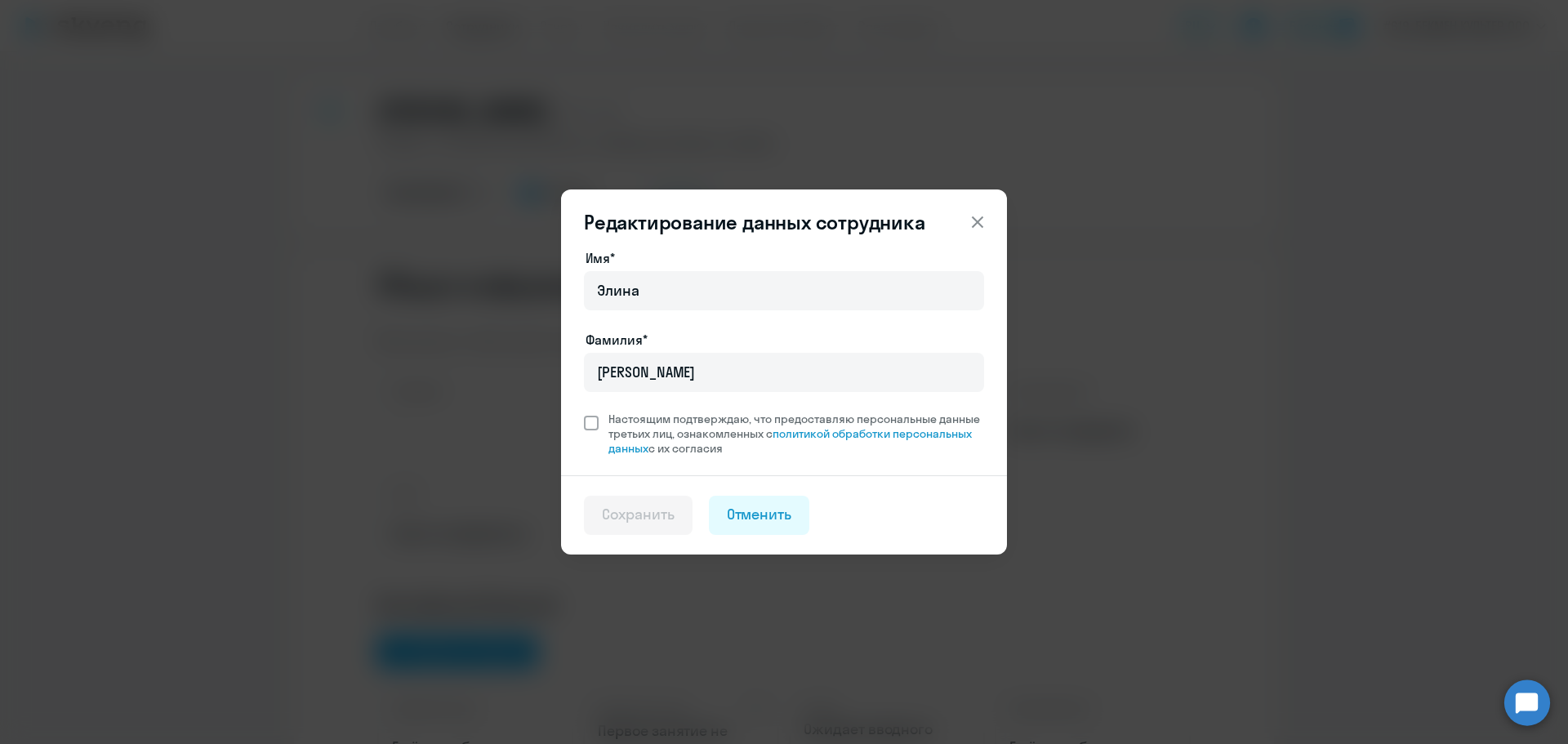
click at [593, 419] on span at bounding box center [591, 423] width 15 height 15
click at [584, 412] on input "Настоящим подтверждаю, что предоставляю персональные данные третьих лиц, ознако…" at bounding box center [583, 411] width 1 height 1
checkbox input "true"
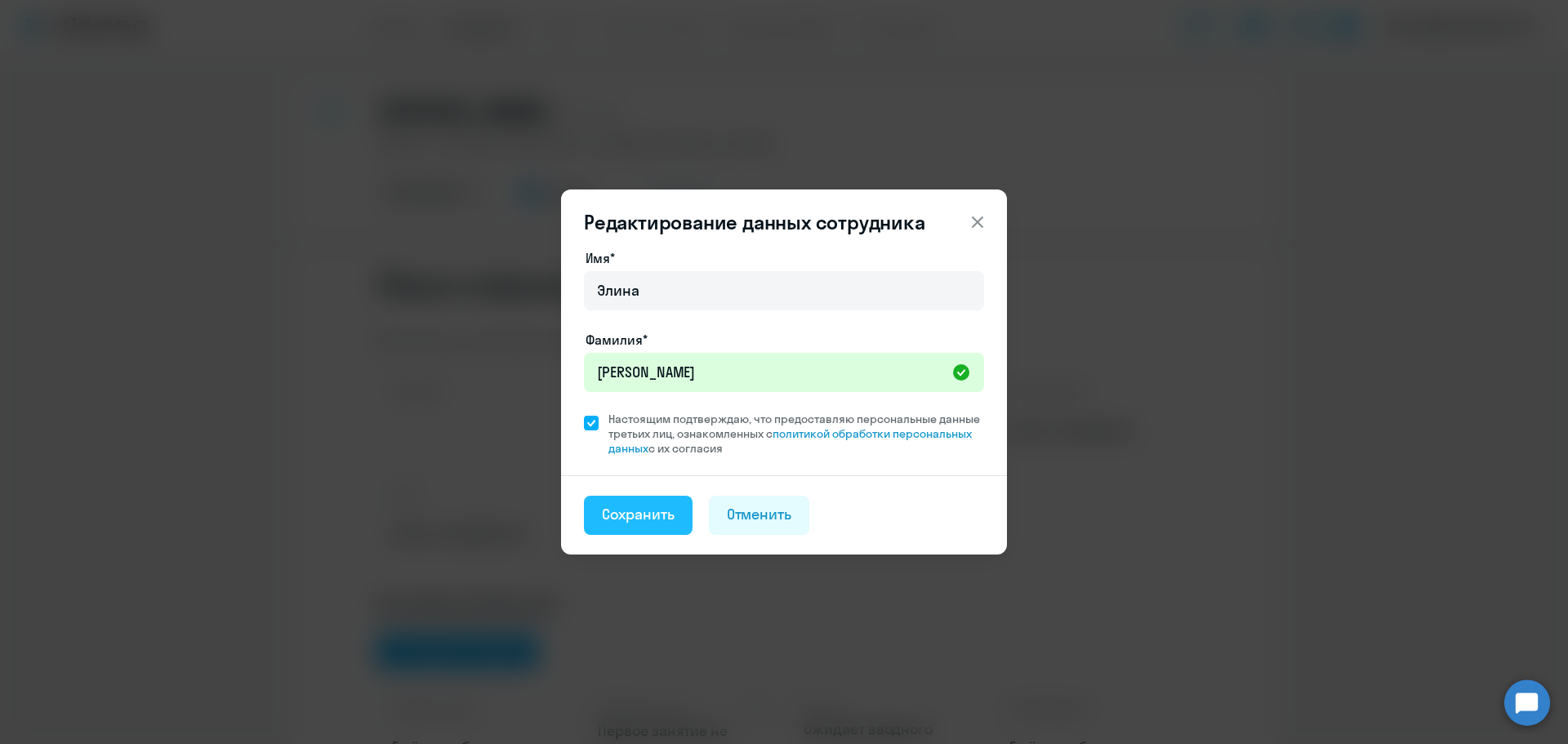
click at [626, 508] on div "Сохранить" at bounding box center [639, 515] width 73 height 21
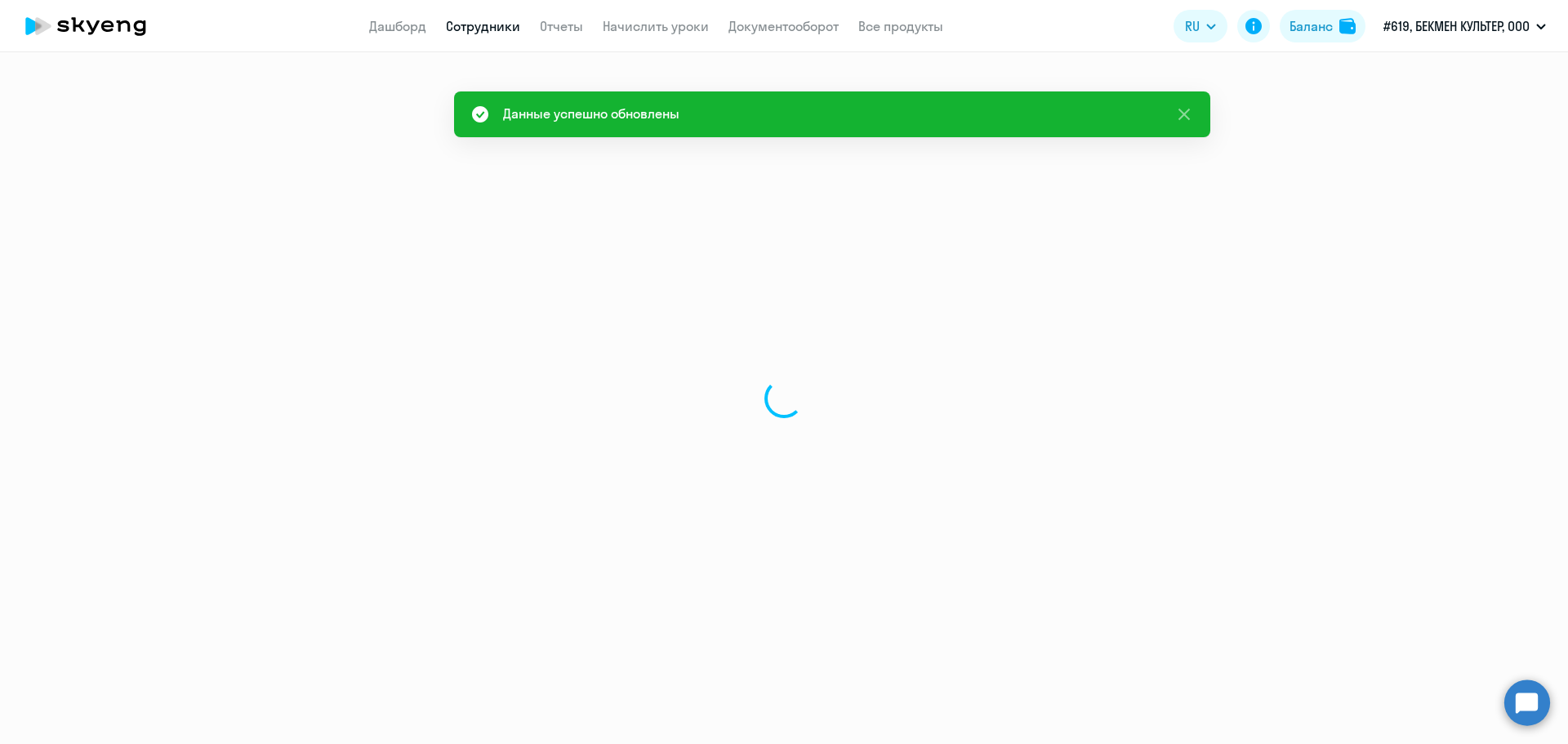
select select "english"
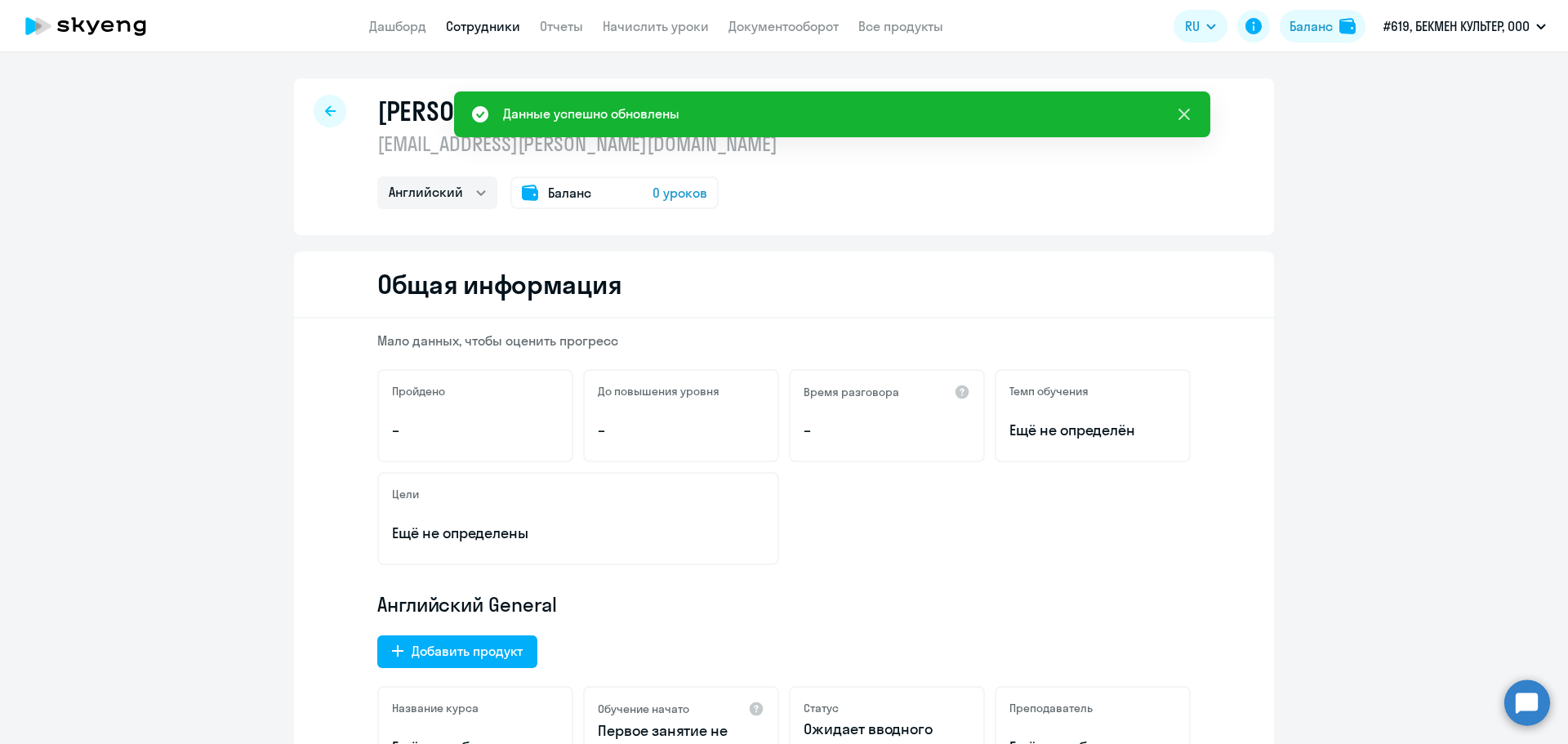
click at [1189, 119] on icon at bounding box center [1184, 114] width 11 height 12
